Goal: Task Accomplishment & Management: Use online tool/utility

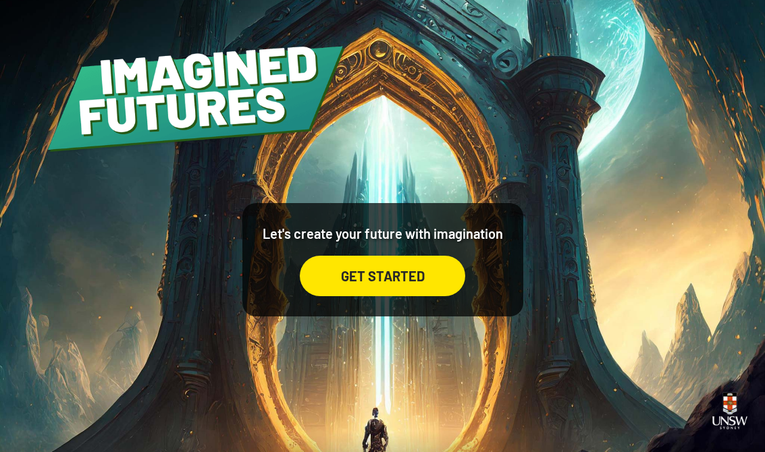
click at [355, 296] on div "GET STARTED" at bounding box center [382, 276] width 165 height 41
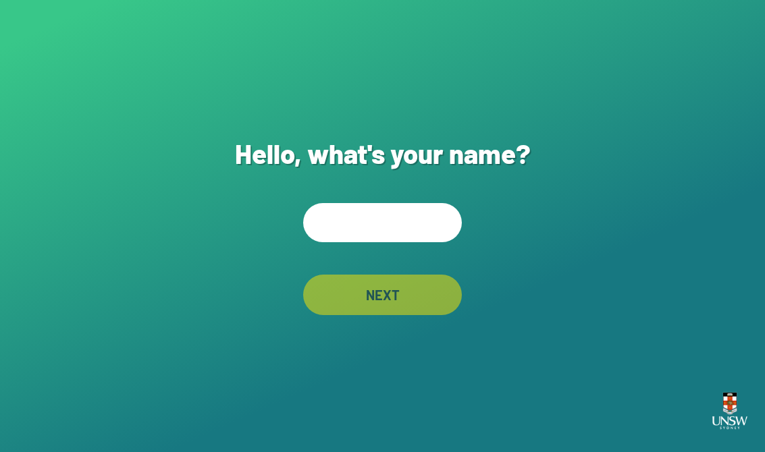
click at [341, 203] on div "Hello, what's your name? NEXT" at bounding box center [382, 226] width 765 height 452
click at [366, 230] on input "text" at bounding box center [382, 222] width 159 height 39
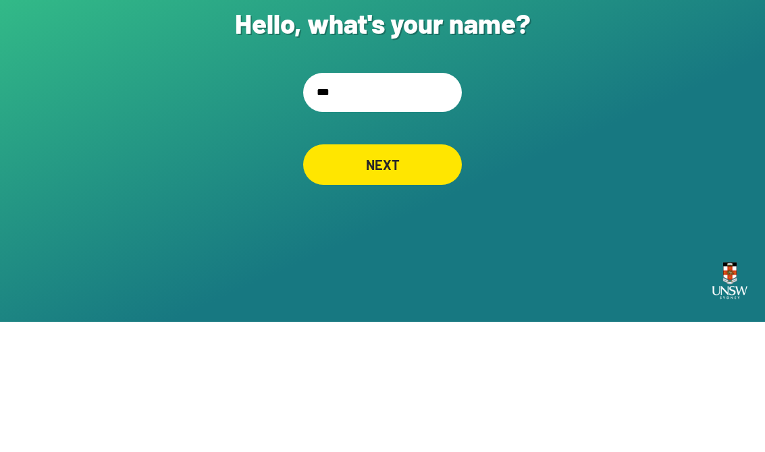
type input "****"
click at [355, 275] on div "NEXT" at bounding box center [383, 295] width 156 height 40
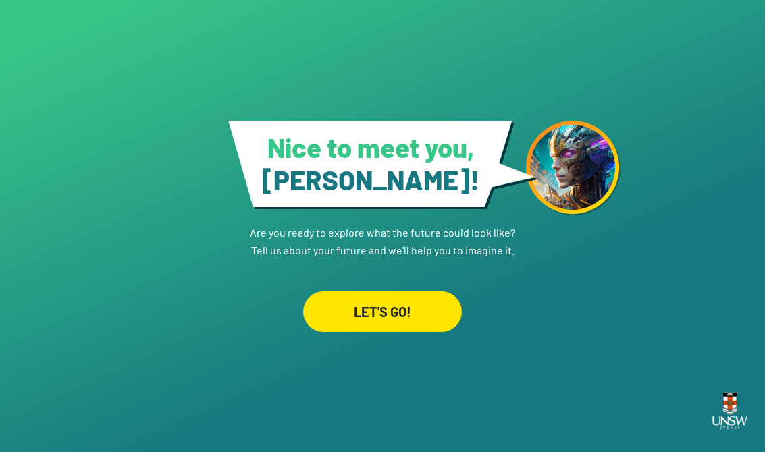
click at [354, 317] on div "LET'S GO!" at bounding box center [382, 312] width 159 height 41
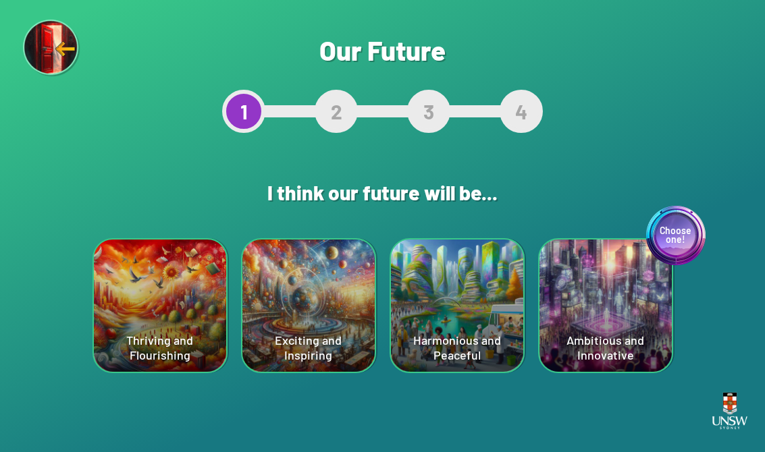
click at [589, 326] on div "Choose one! Ambitious and Innovative" at bounding box center [606, 306] width 132 height 132
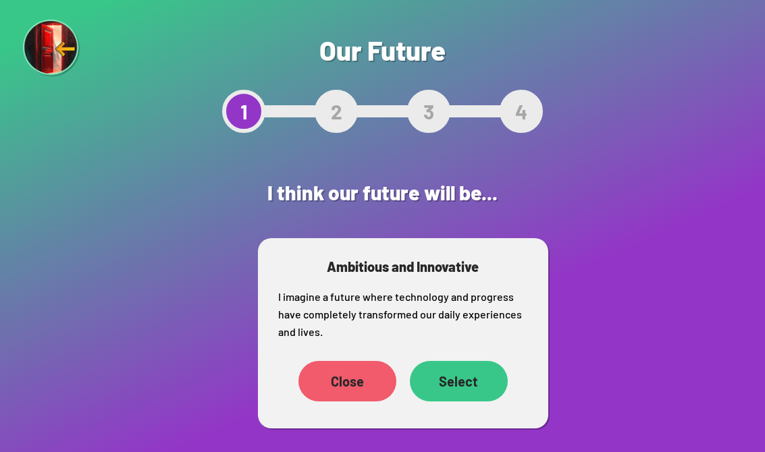
click at [449, 373] on div "Select" at bounding box center [459, 381] width 98 height 41
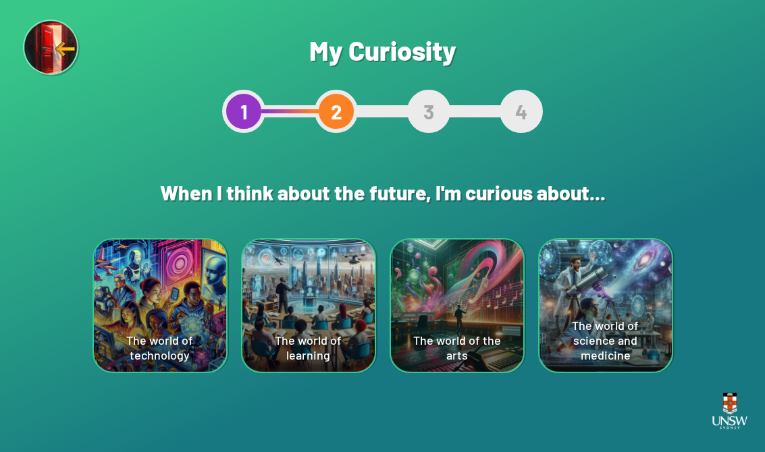
click at [151, 345] on div "The world of technology" at bounding box center [160, 306] width 132 height 132
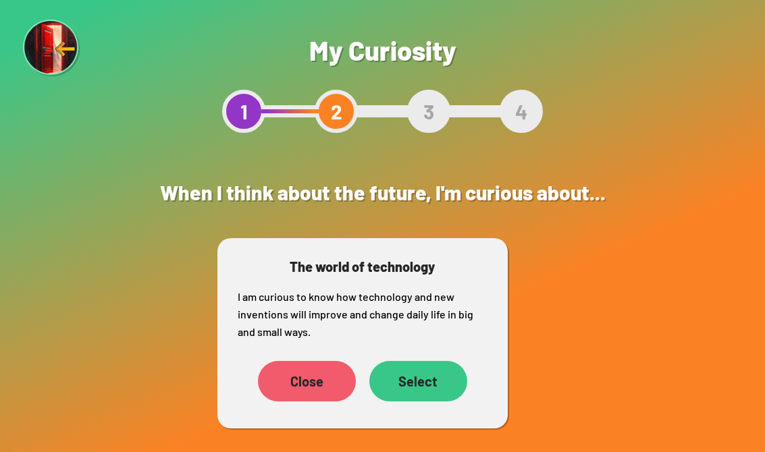
click at [436, 389] on div "Select" at bounding box center [418, 381] width 98 height 41
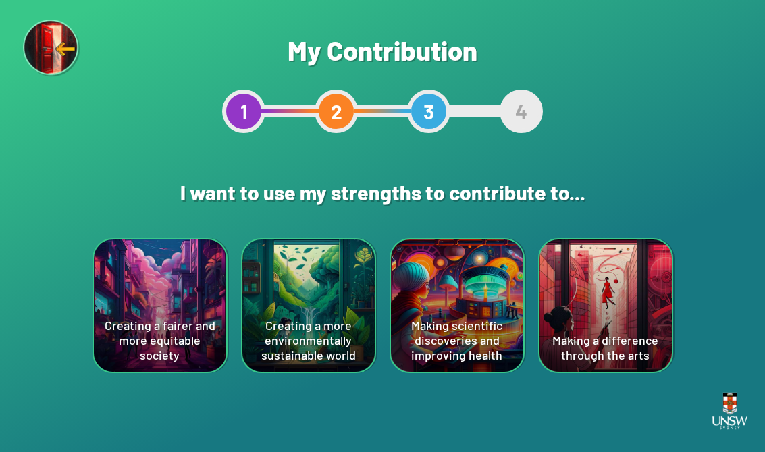
click at [275, 286] on div "Creating a more environmentally sustainable world" at bounding box center [308, 306] width 132 height 132
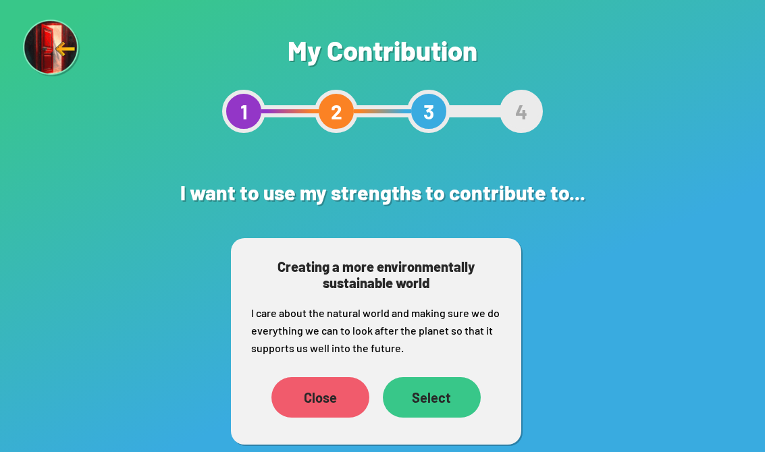
click at [425, 392] on div "Select" at bounding box center [432, 397] width 98 height 41
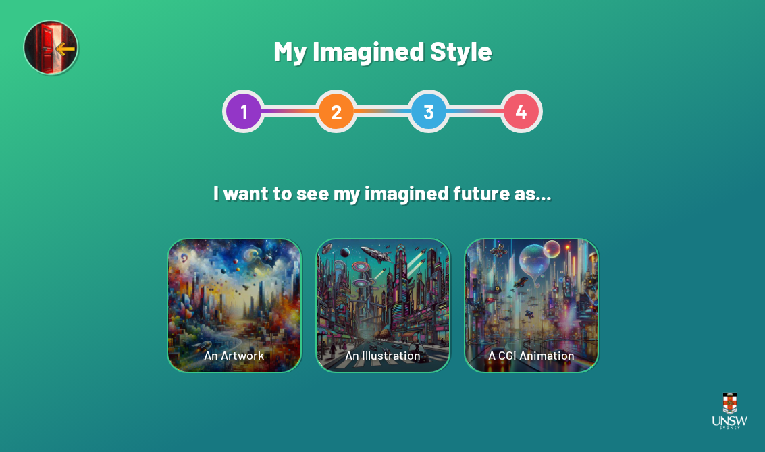
click at [521, 316] on div "A CGI Animation" at bounding box center [531, 306] width 132 height 132
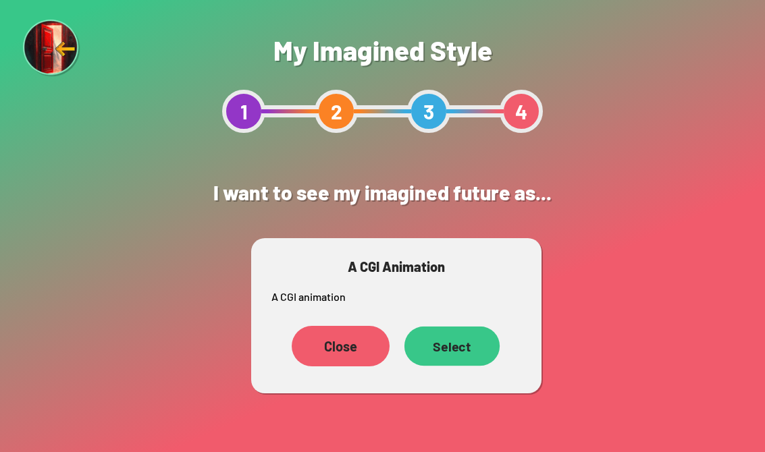
click at [450, 350] on div "Select" at bounding box center [451, 346] width 95 height 39
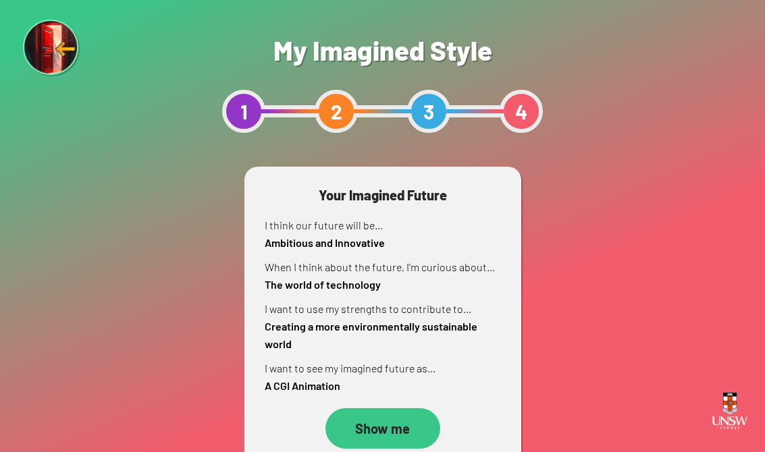
click at [362, 433] on div "Show me" at bounding box center [382, 429] width 115 height 41
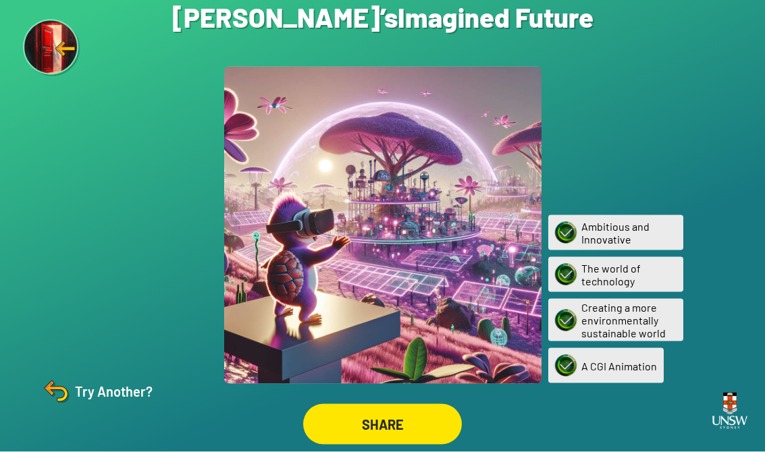
scroll to position [21, 0]
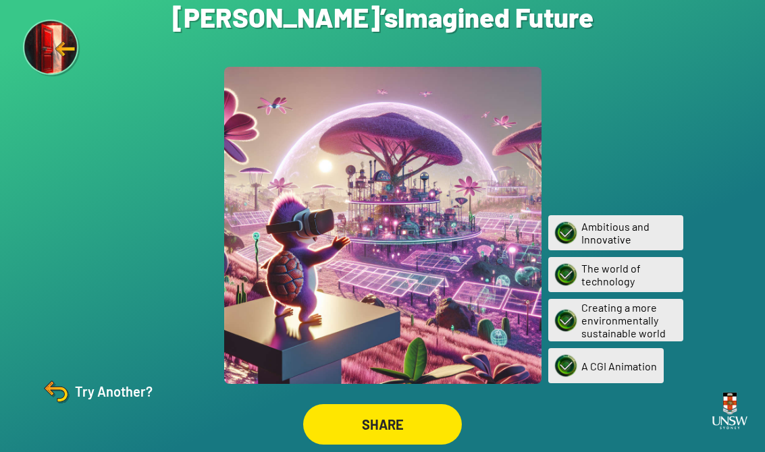
click at [354, 413] on div "SHARE" at bounding box center [382, 424] width 159 height 41
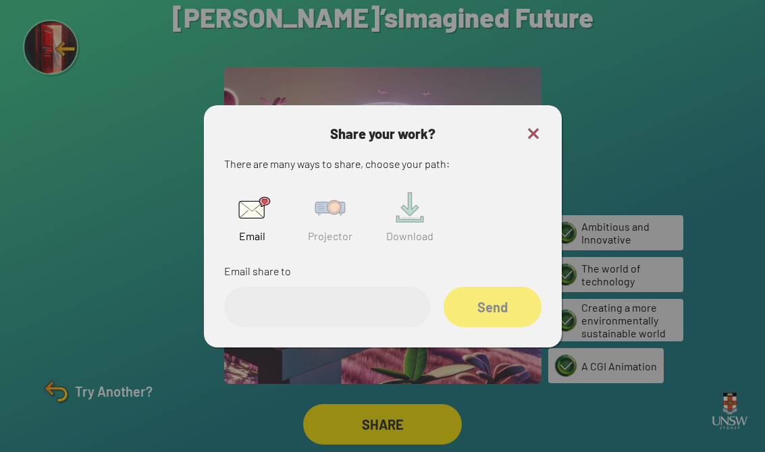
click at [328, 207] on img at bounding box center [330, 207] width 43 height 43
click at [525, 127] on img at bounding box center [533, 134] width 16 height 16
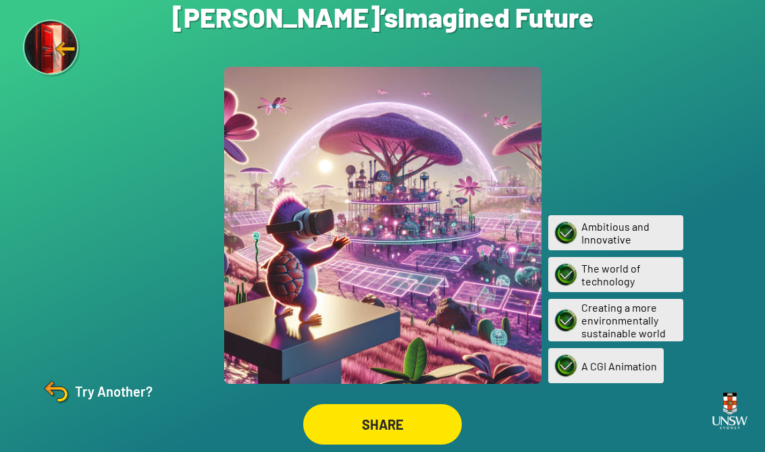
click at [70, 393] on img at bounding box center [56, 391] width 32 height 32
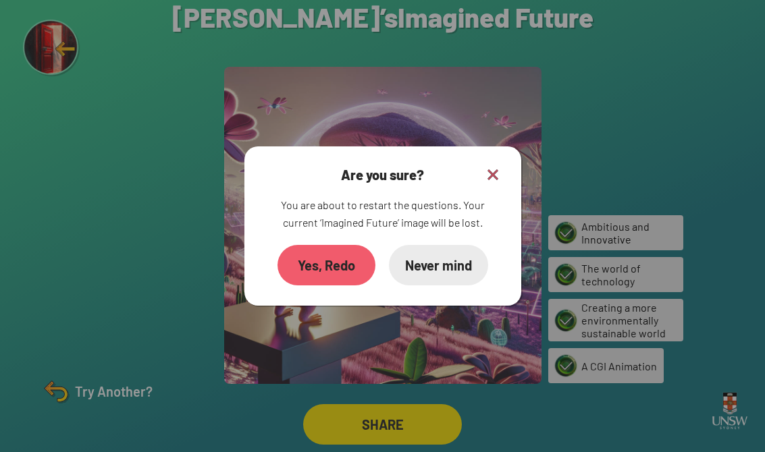
click at [308, 250] on div "Yes, Redo" at bounding box center [327, 265] width 98 height 41
